Goal: Check status: Check status

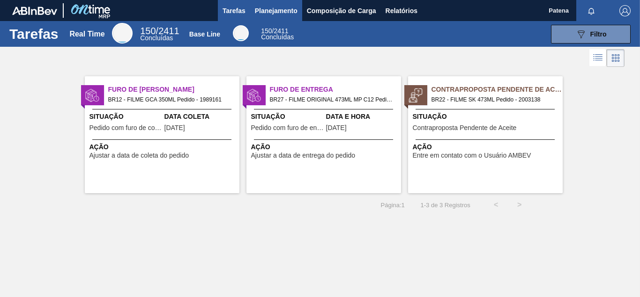
click at [266, 8] on span "Planejamento" at bounding box center [276, 10] width 43 height 11
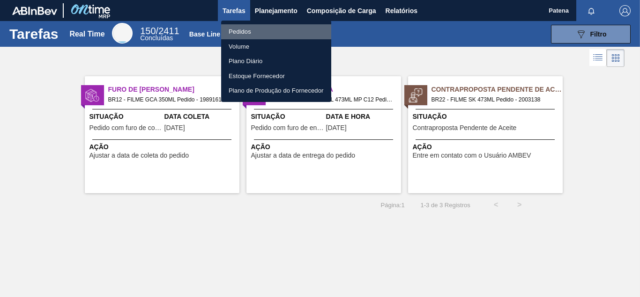
click at [263, 32] on li "Pedidos" at bounding box center [276, 31] width 110 height 15
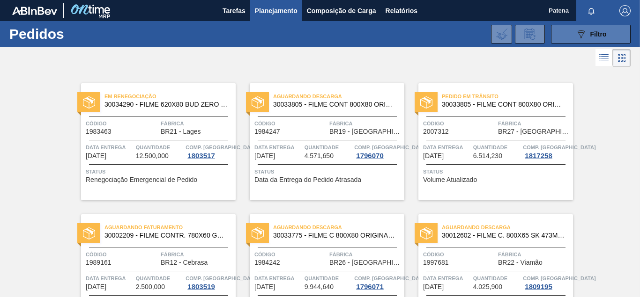
click at [590, 38] on div "089F7B8B-B2A5-4AFE-B5C0-19BA573D28AC Filtro" at bounding box center [590, 34] width 31 height 11
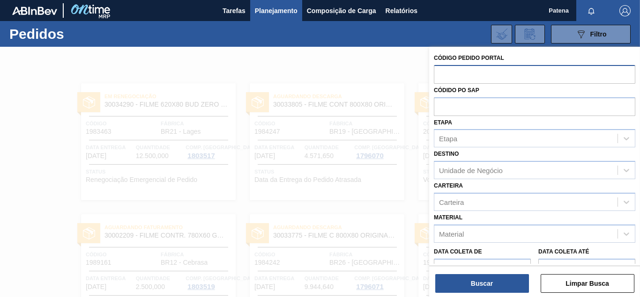
click at [493, 72] on input "text" at bounding box center [534, 74] width 201 height 18
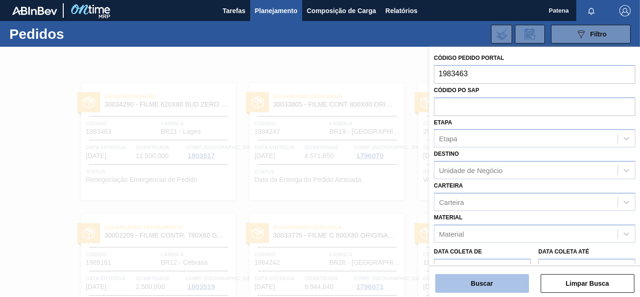
type input "1983463"
click at [483, 277] on button "Buscar" at bounding box center [482, 283] width 94 height 19
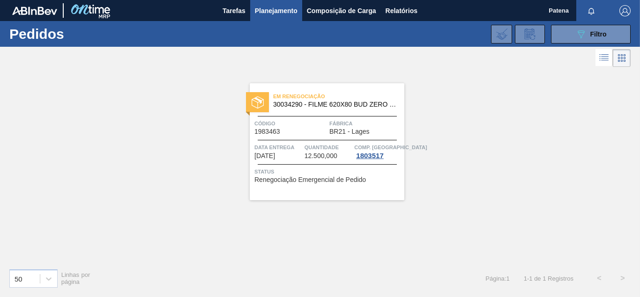
click at [313, 128] on span "Código" at bounding box center [290, 123] width 73 height 9
